Goal: Task Accomplishment & Management: Manage account settings

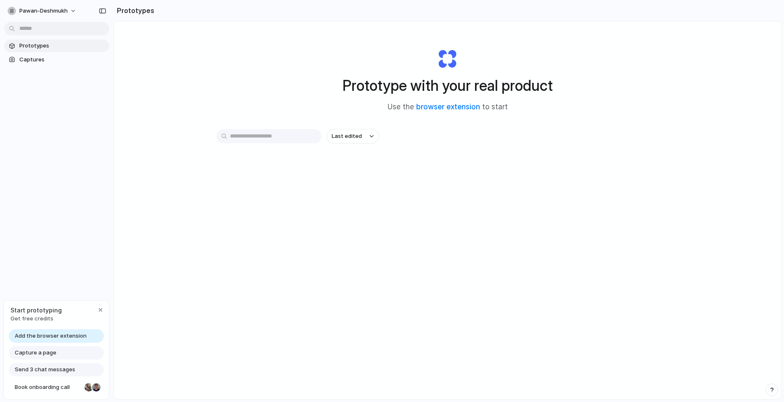
click at [47, 46] on span "Prototypes" at bounding box center [62, 46] width 87 height 8
click at [352, 135] on span "Last edited" at bounding box center [347, 136] width 30 height 8
click at [486, 138] on div "Last edited Last created Alphabetical" at bounding box center [392, 201] width 784 height 402
click at [454, 105] on link "browser extension" at bounding box center [448, 107] width 64 height 8
click at [69, 11] on button "pawan-deshmukh" at bounding box center [42, 10] width 77 height 13
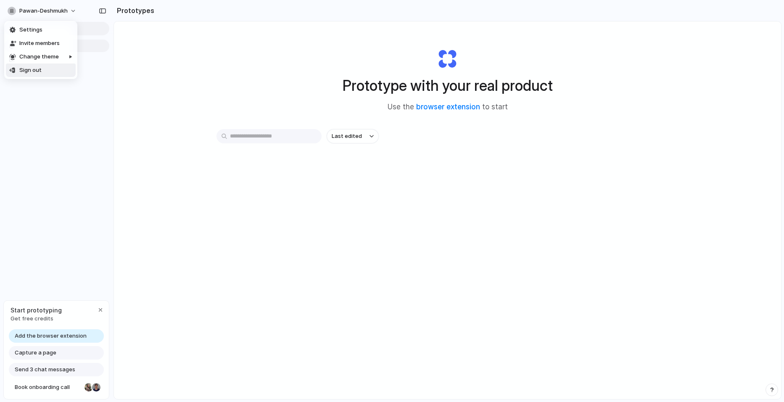
click at [25, 69] on span "Sign out" at bounding box center [30, 70] width 22 height 8
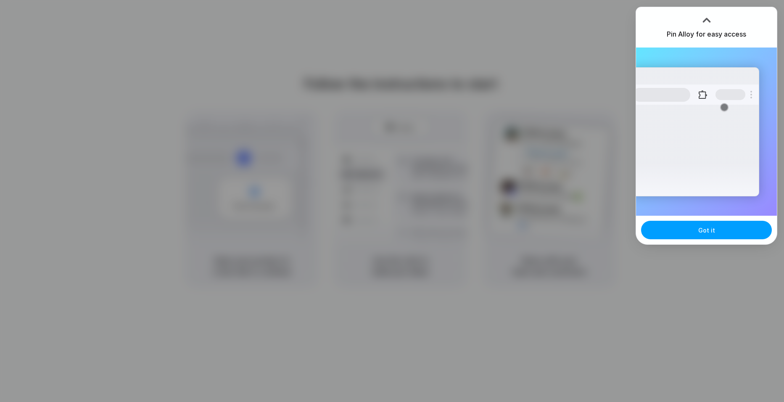
click at [719, 230] on button "Got it" at bounding box center [706, 230] width 131 height 18
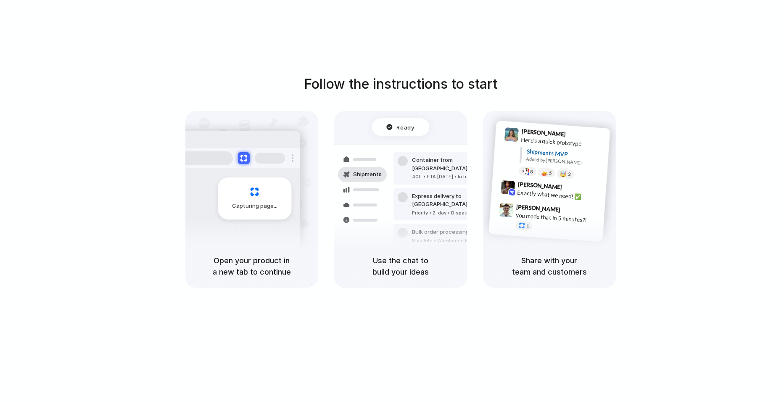
click at [255, 266] on h5 "Open your product in a new tab to continue" at bounding box center [251, 266] width 113 height 23
drag, startPoint x: 259, startPoint y: 259, endPoint x: 281, endPoint y: 273, distance: 25.9
click at [281, 273] on h5 "Open your product in a new tab to continue" at bounding box center [251, 266] width 113 height 23
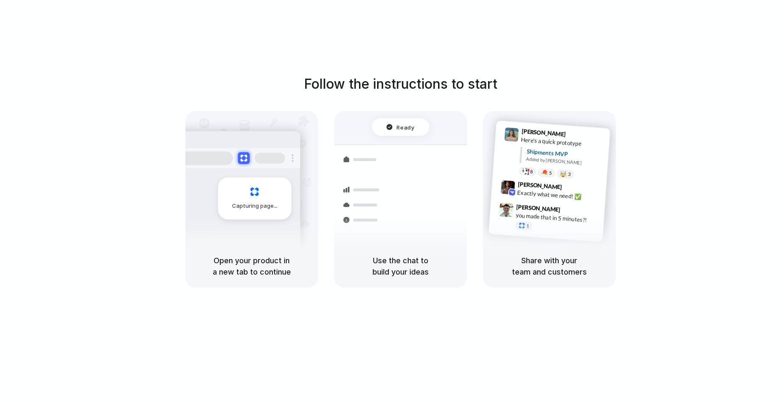
click at [304, 279] on div "Open your product in a new tab to continue" at bounding box center [251, 266] width 133 height 43
